Goal: Transaction & Acquisition: Purchase product/service

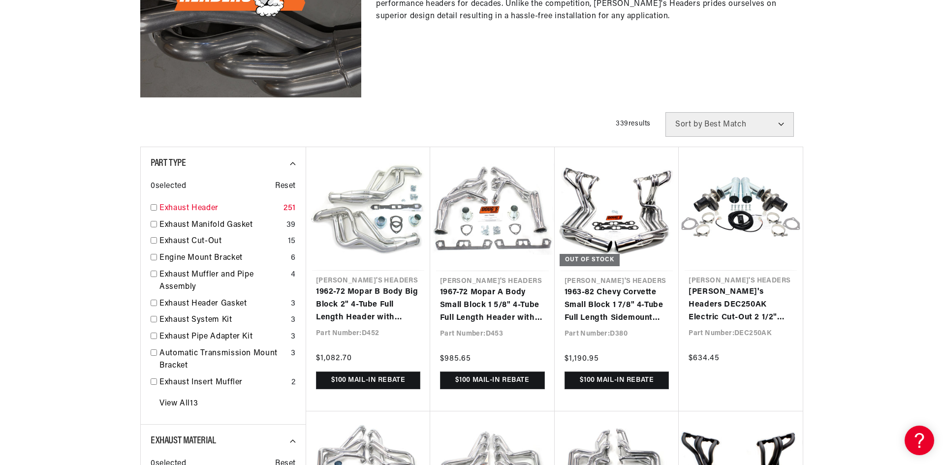
click at [153, 206] on input "checkbox" at bounding box center [154, 207] width 6 height 6
checkbox input "true"
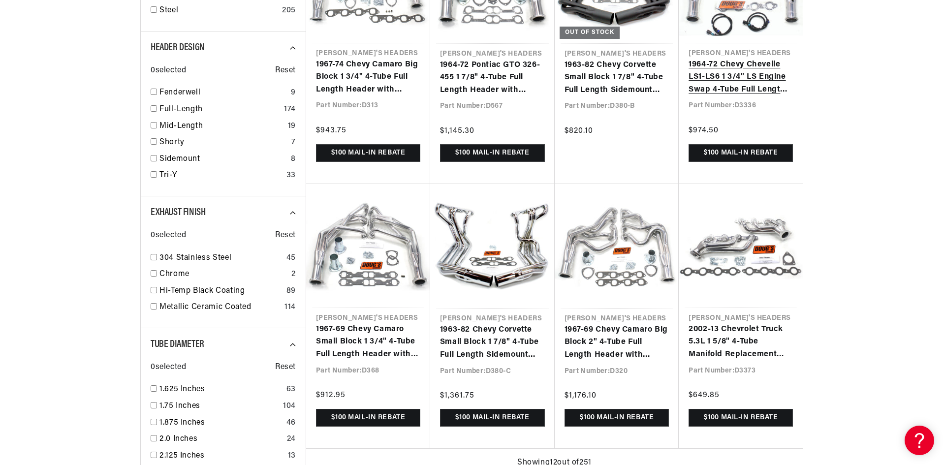
scroll to position [0, 1173]
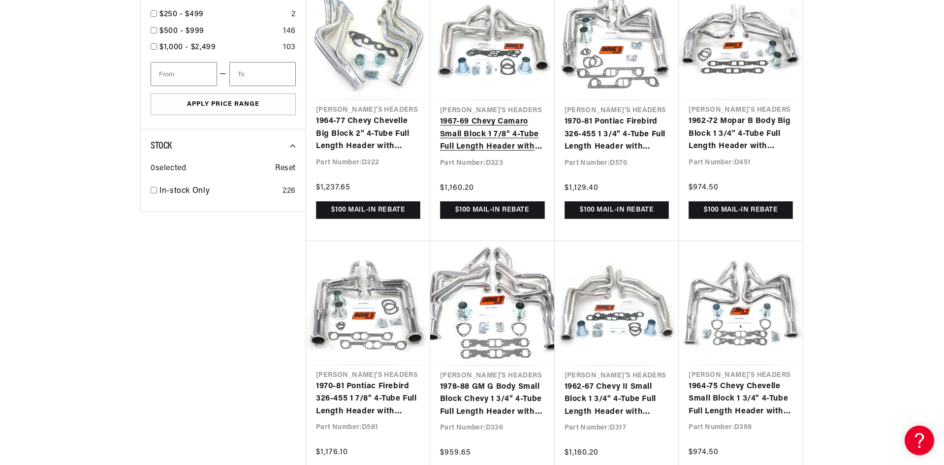
scroll to position [1477, 0]
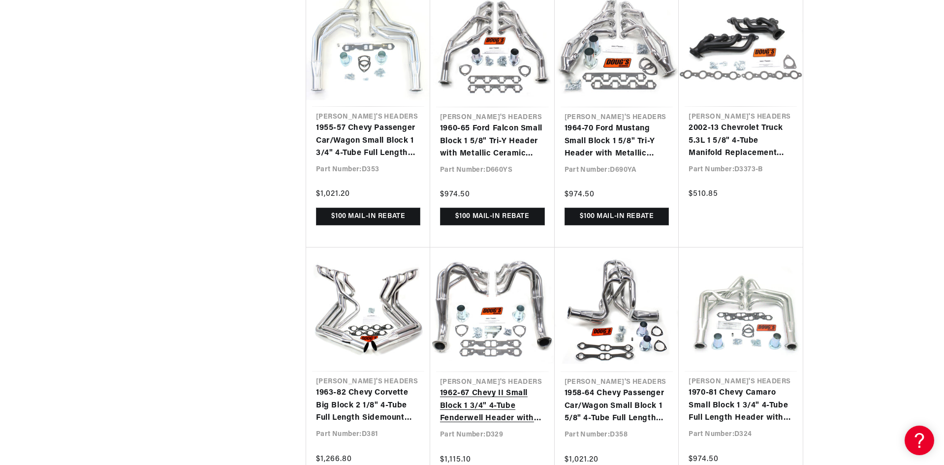
scroll to position [0, 12]
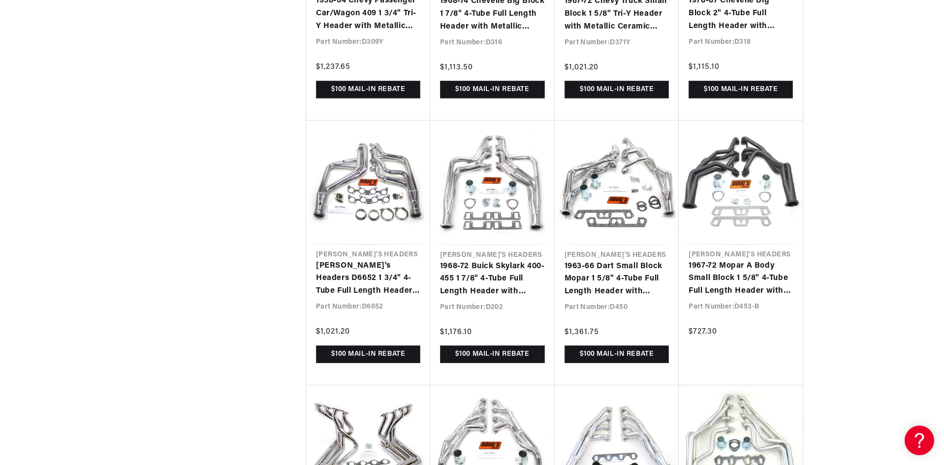
scroll to position [0, 1145]
